Goal: Task Accomplishment & Management: Manage account settings

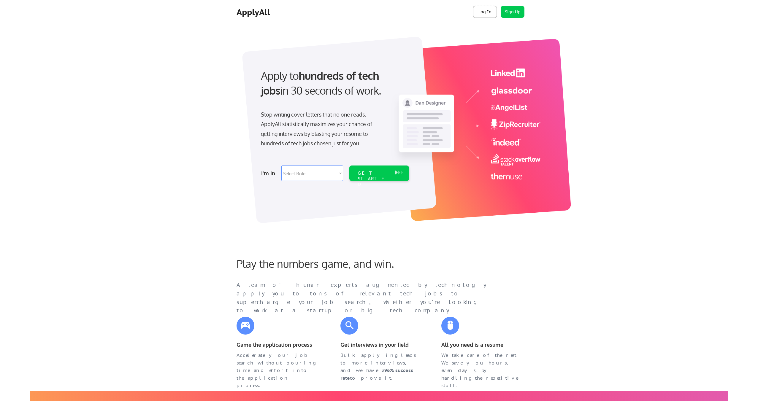
click at [484, 9] on button "Log In" at bounding box center [485, 12] width 24 height 12
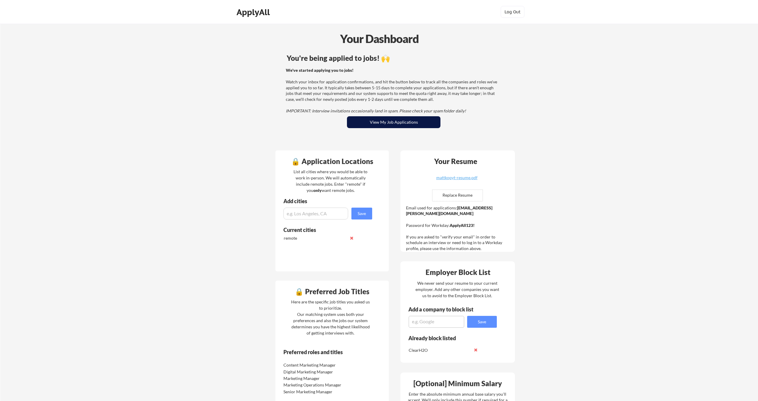
click at [363, 122] on button "View My Job Applications" at bounding box center [393, 122] width 93 height 12
